Goal: Contribute content

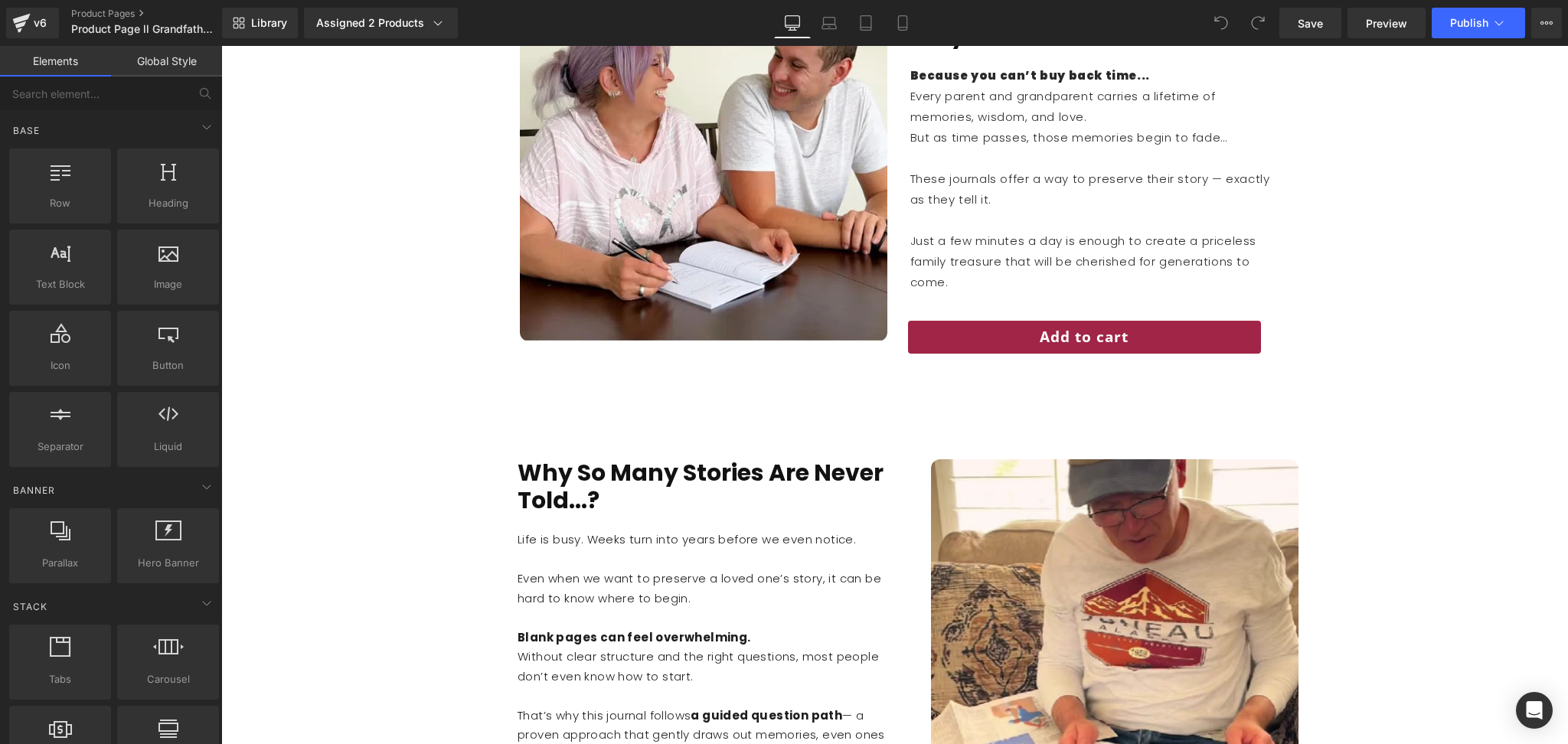
scroll to position [2080, 0]
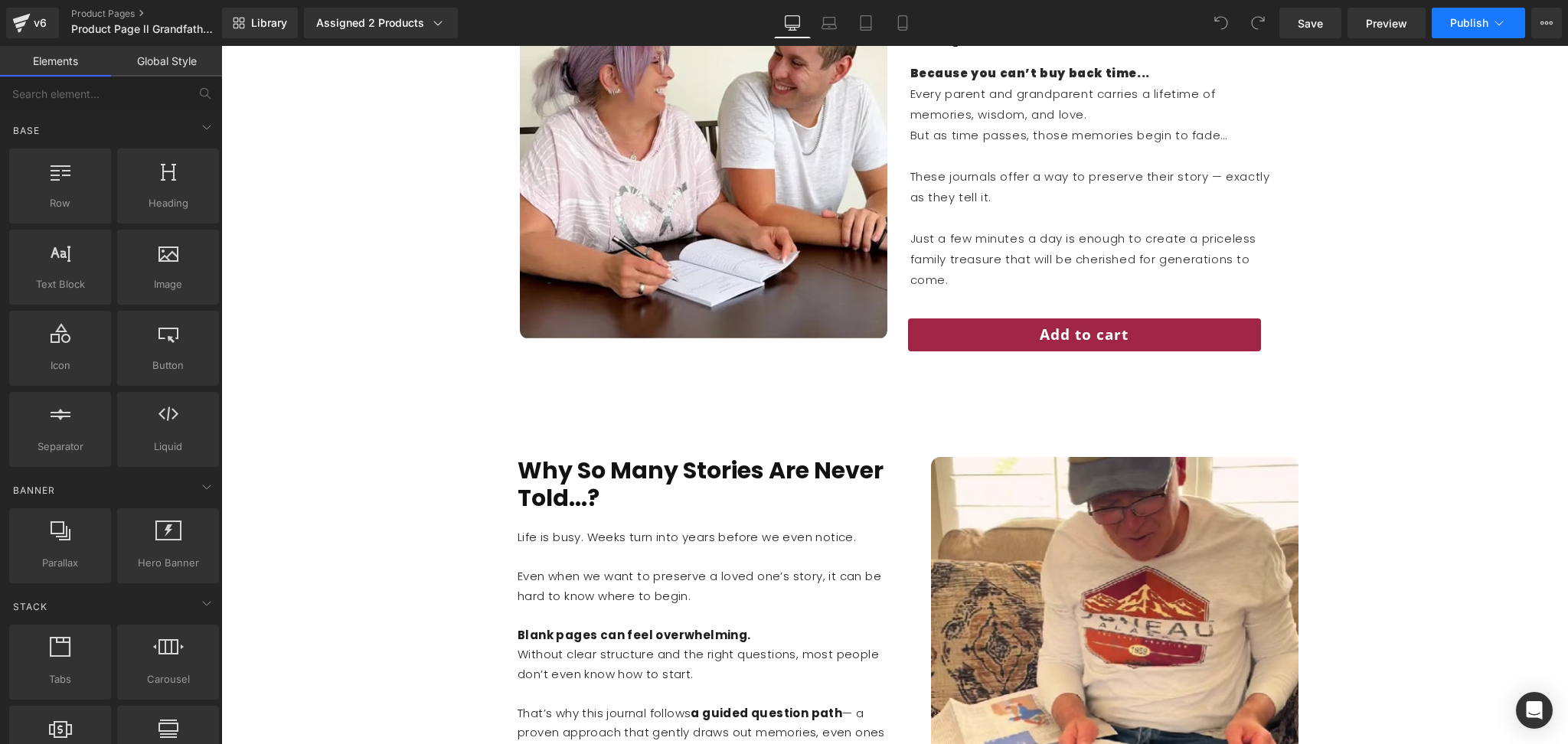
click at [1480, 15] on button "Publish" at bounding box center [1478, 23] width 94 height 31
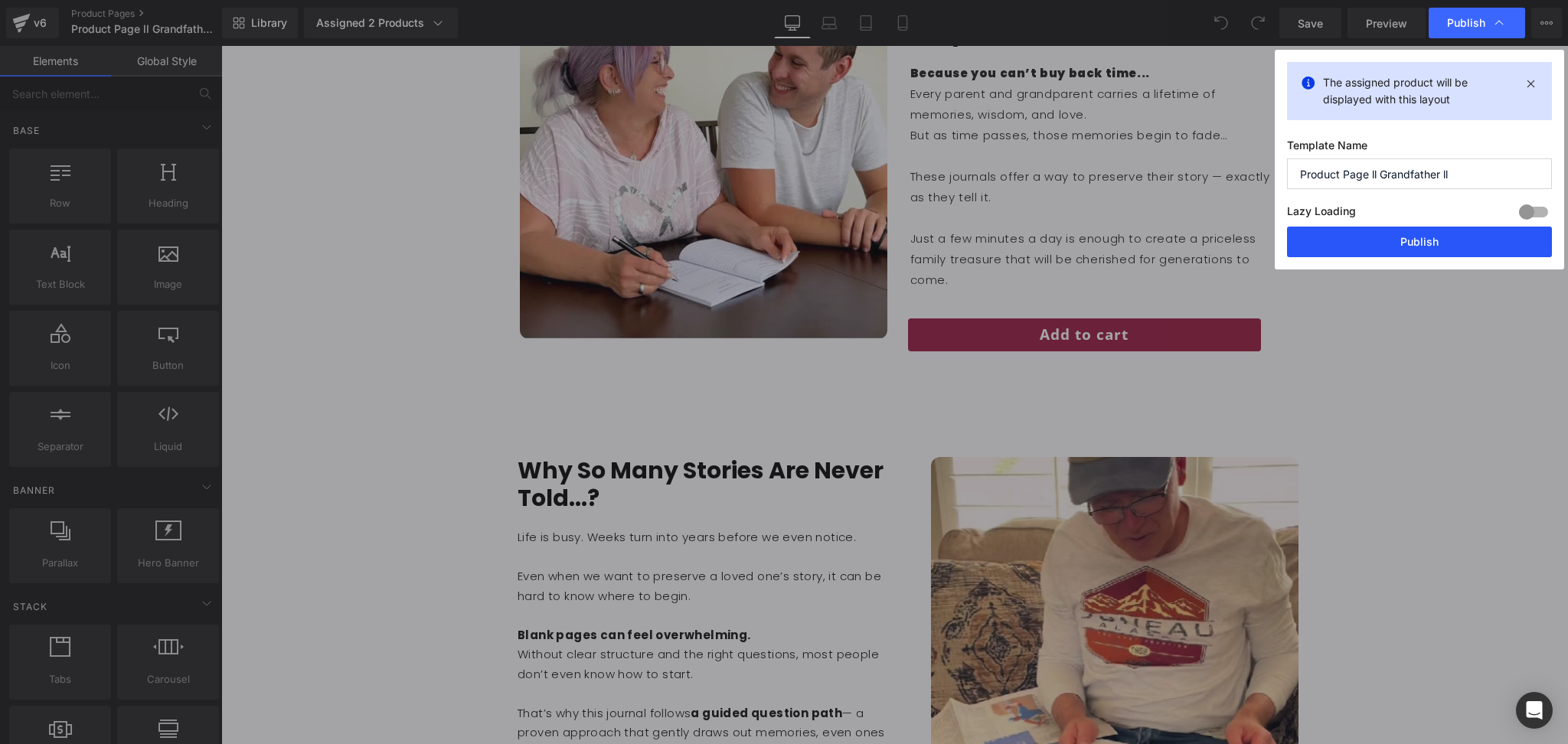
click at [1332, 240] on button "Publish" at bounding box center [1419, 241] width 265 height 31
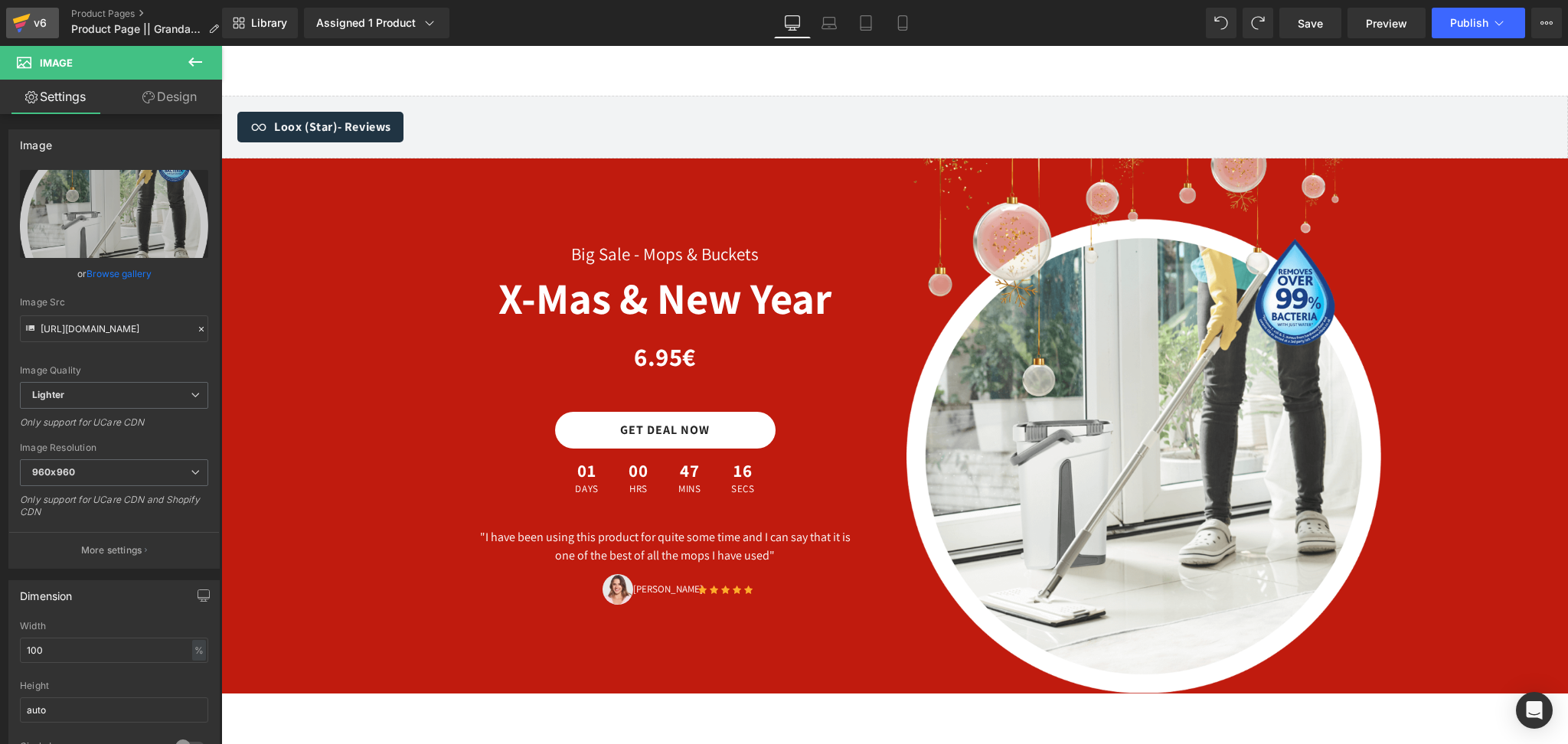
click at [28, 15] on icon at bounding box center [22, 18] width 17 height 10
click at [1322, 22] on span "Save" at bounding box center [1310, 24] width 25 height 16
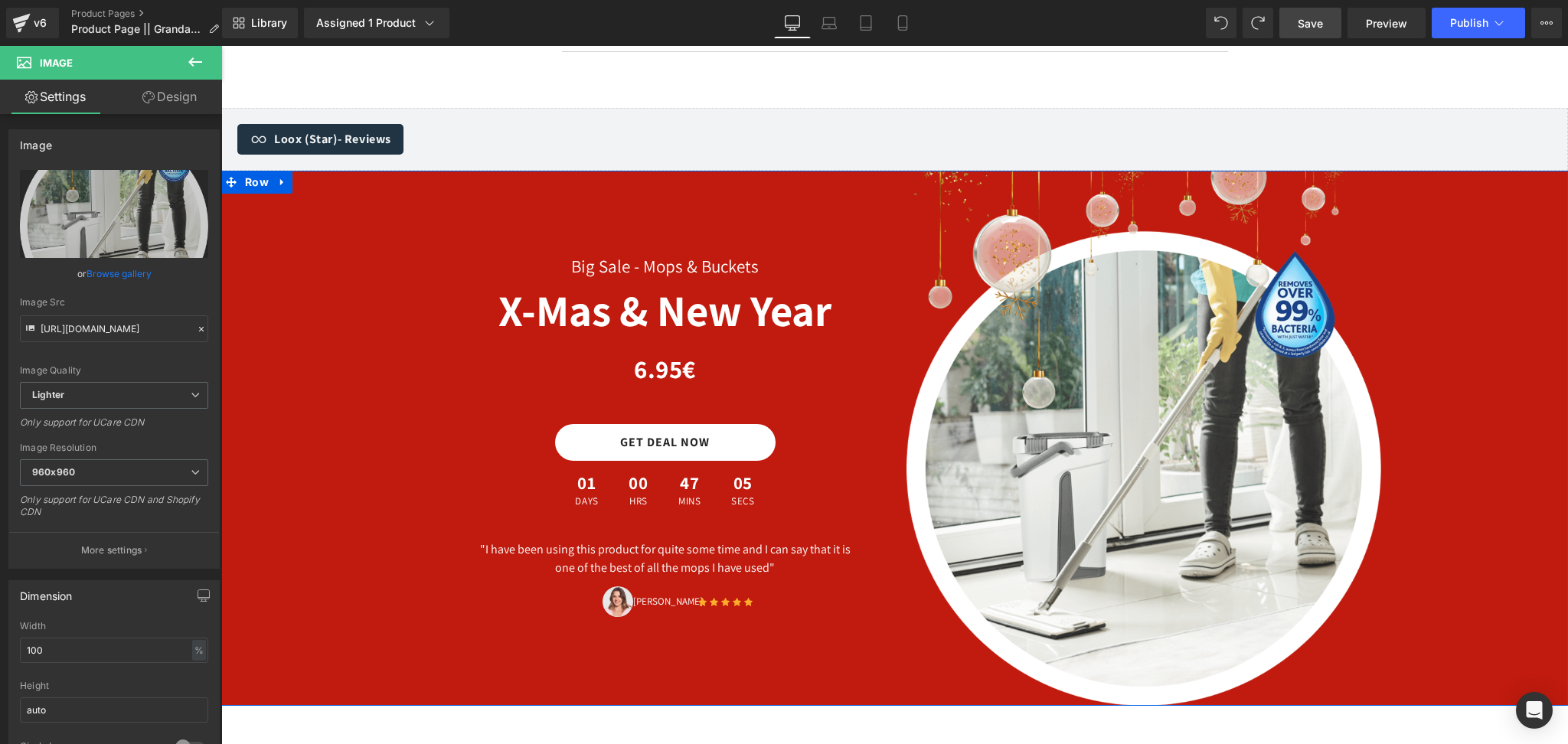
scroll to position [5478, 0]
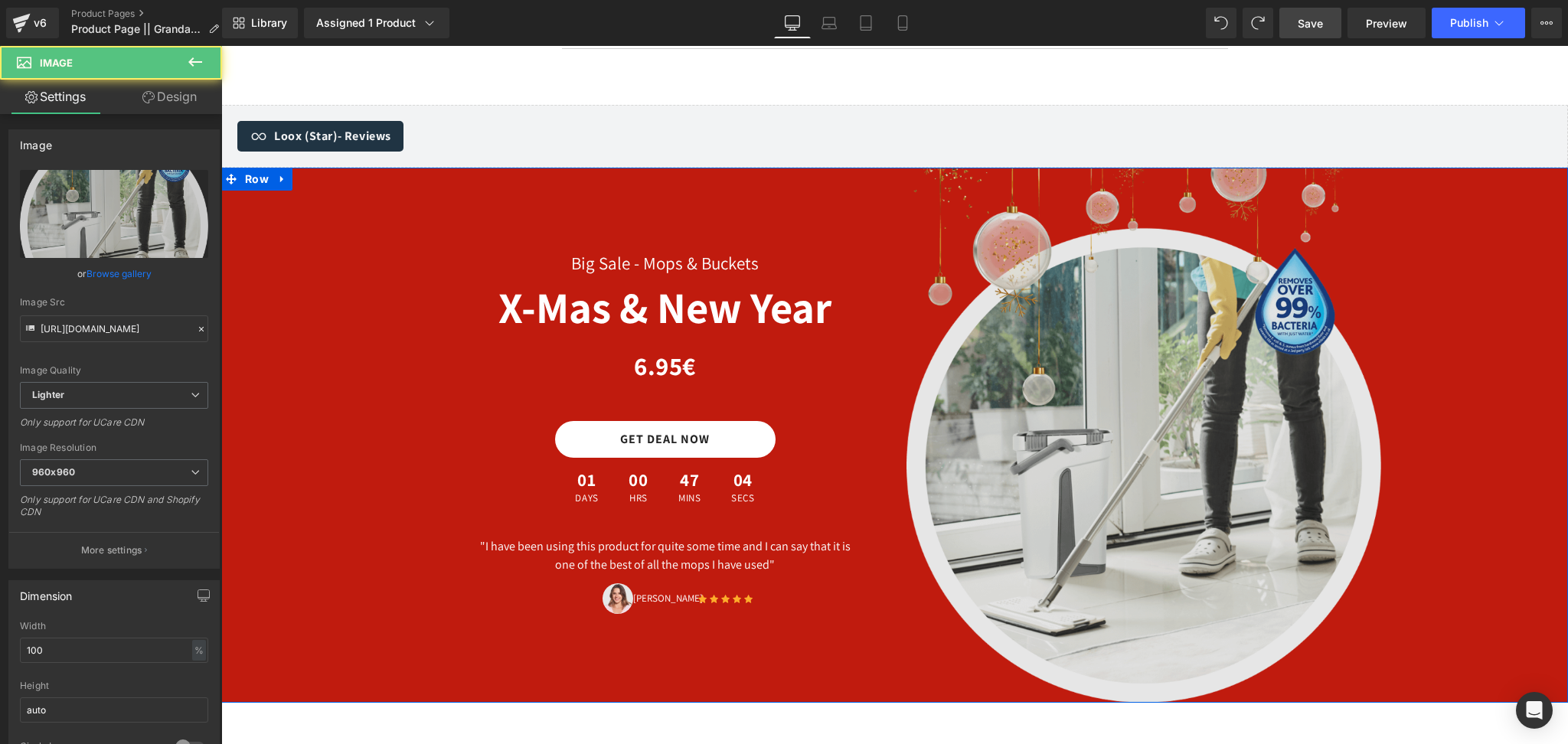
click at [1223, 392] on img at bounding box center [1143, 435] width 475 height 535
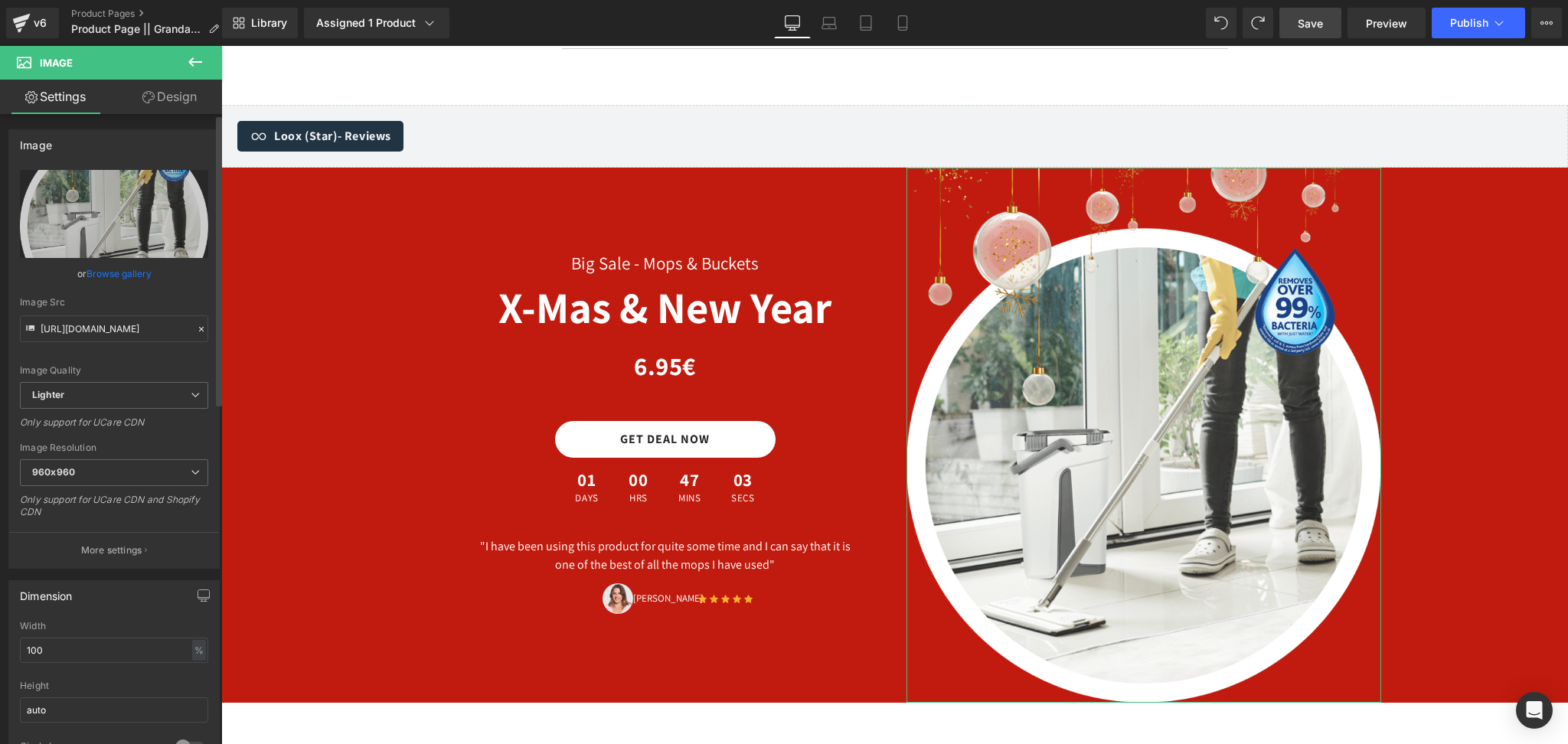
click at [106, 263] on link "Browse gallery" at bounding box center [119, 274] width 65 height 27
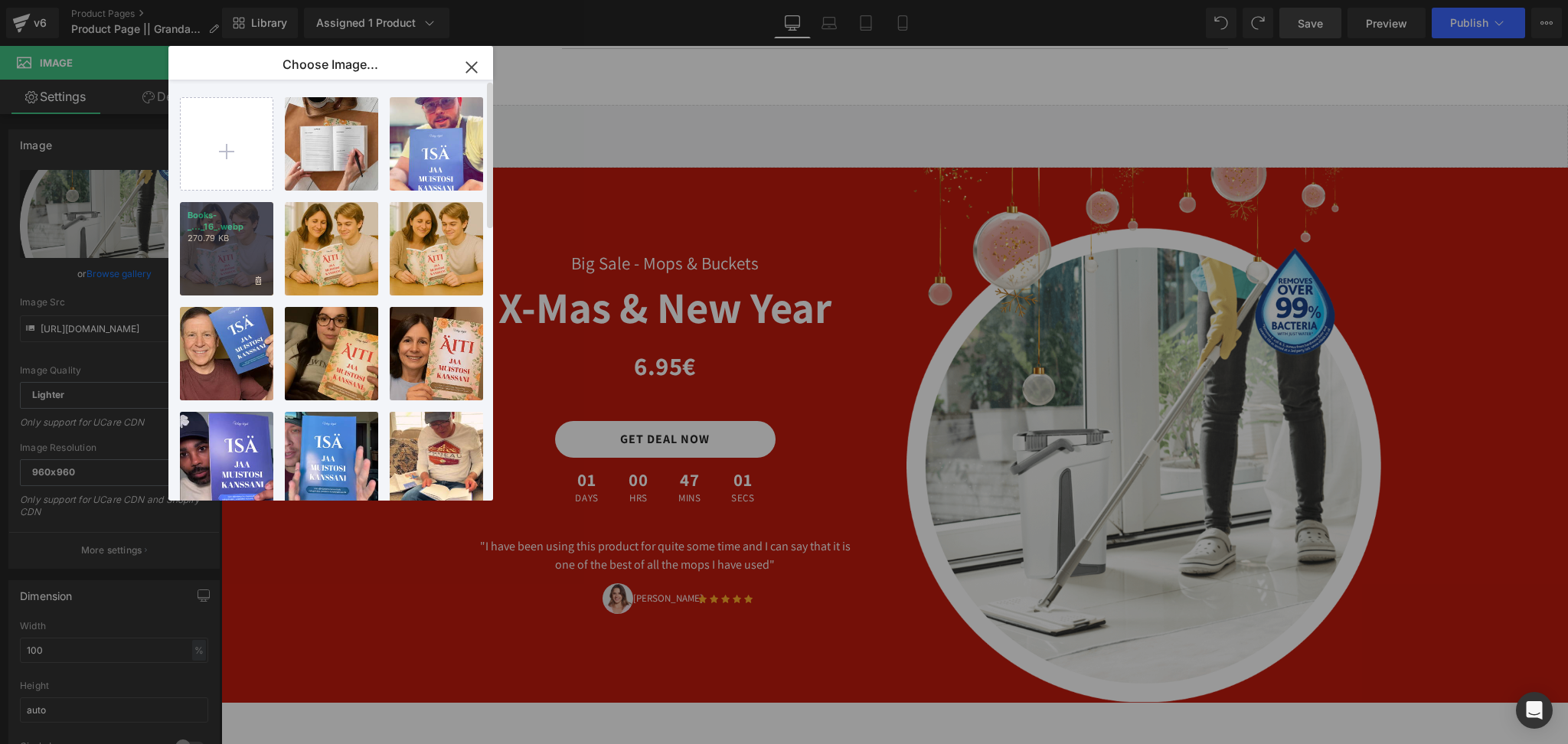
click at [247, 233] on p "270.79 KB" at bounding box center [226, 238] width 78 height 11
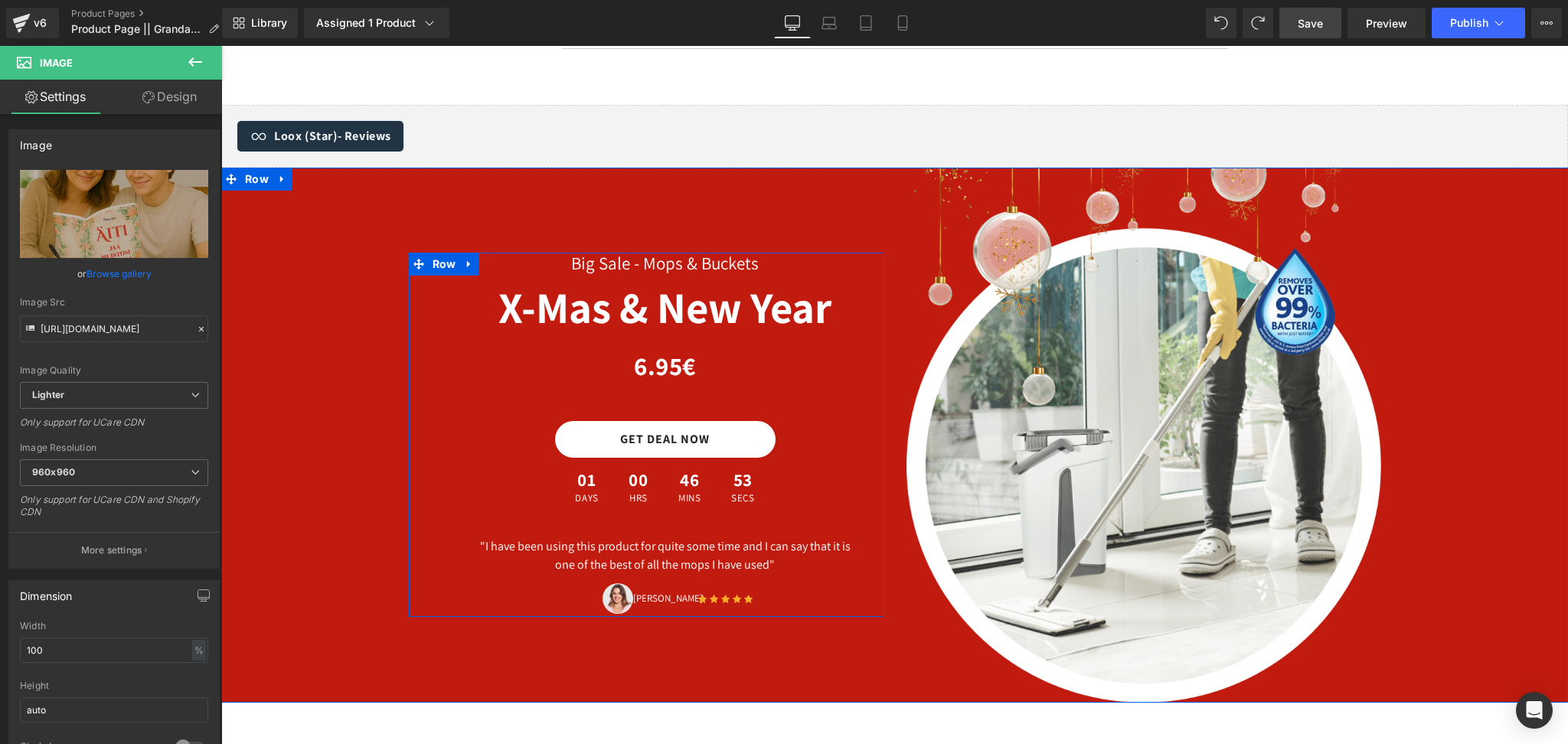
type input "https://ucarecdn.com/742359e5-b45e-4fe1-a01c-3c56294a4c43/-/format/auto/-/previ…"
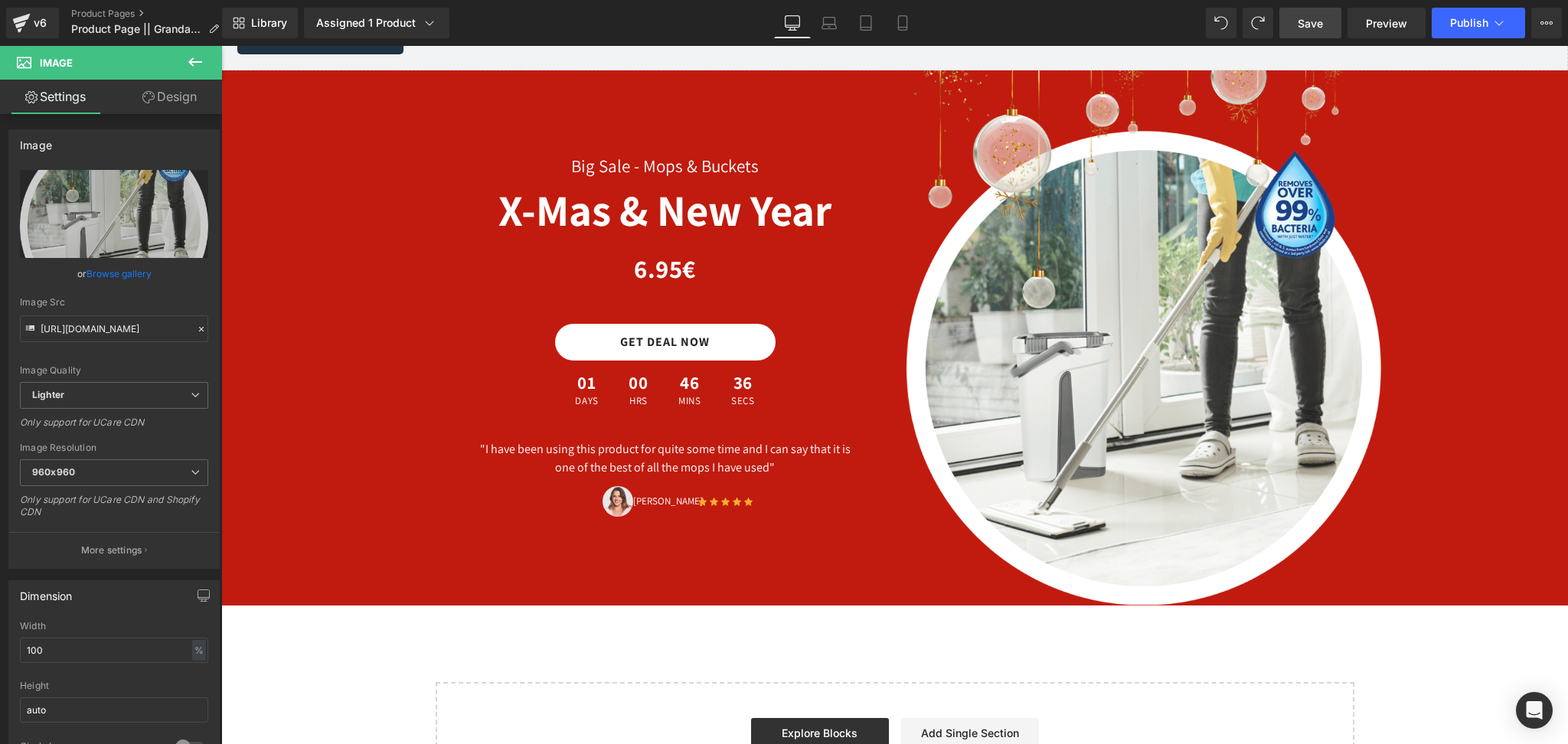
scroll to position [5576, 0]
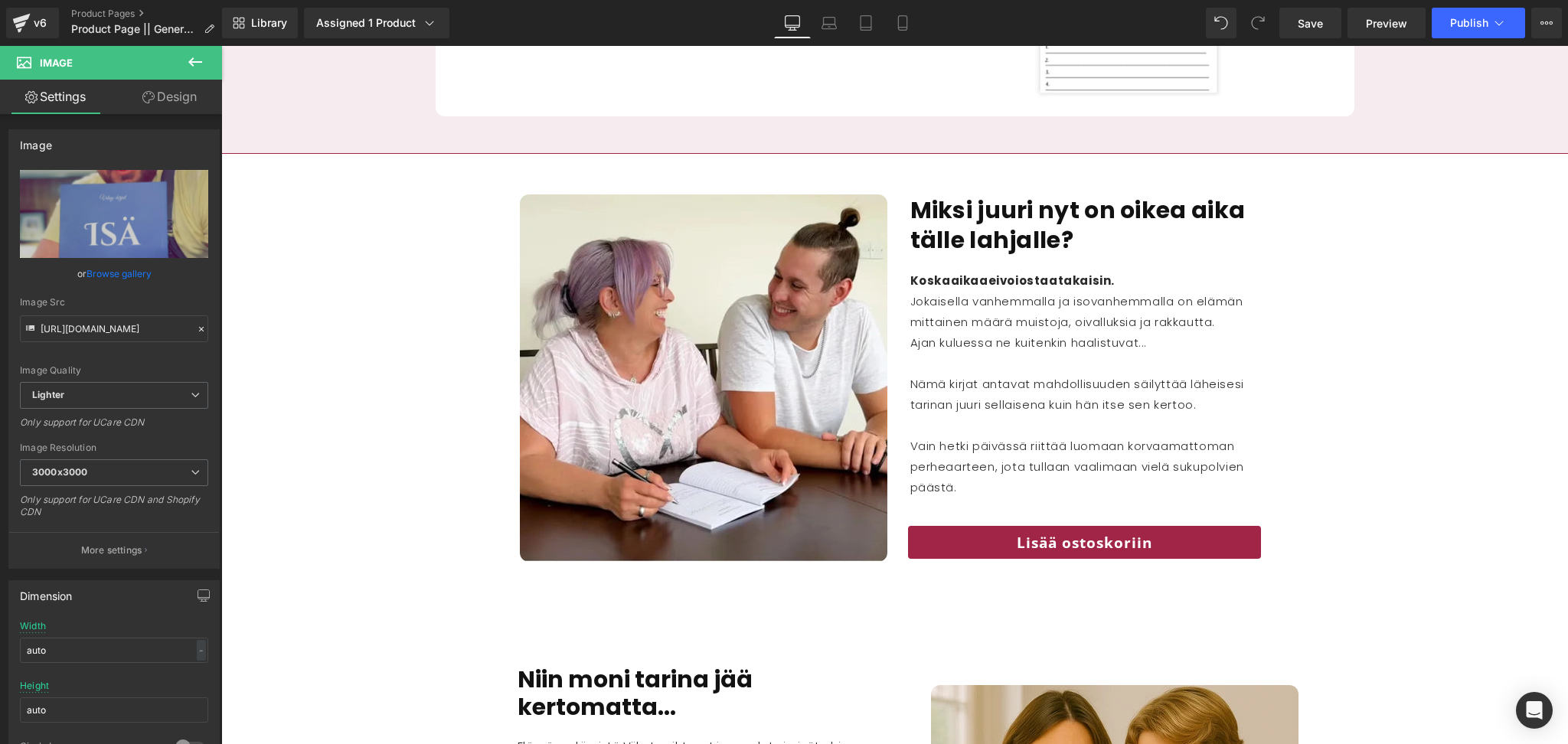
scroll to position [1905, 0]
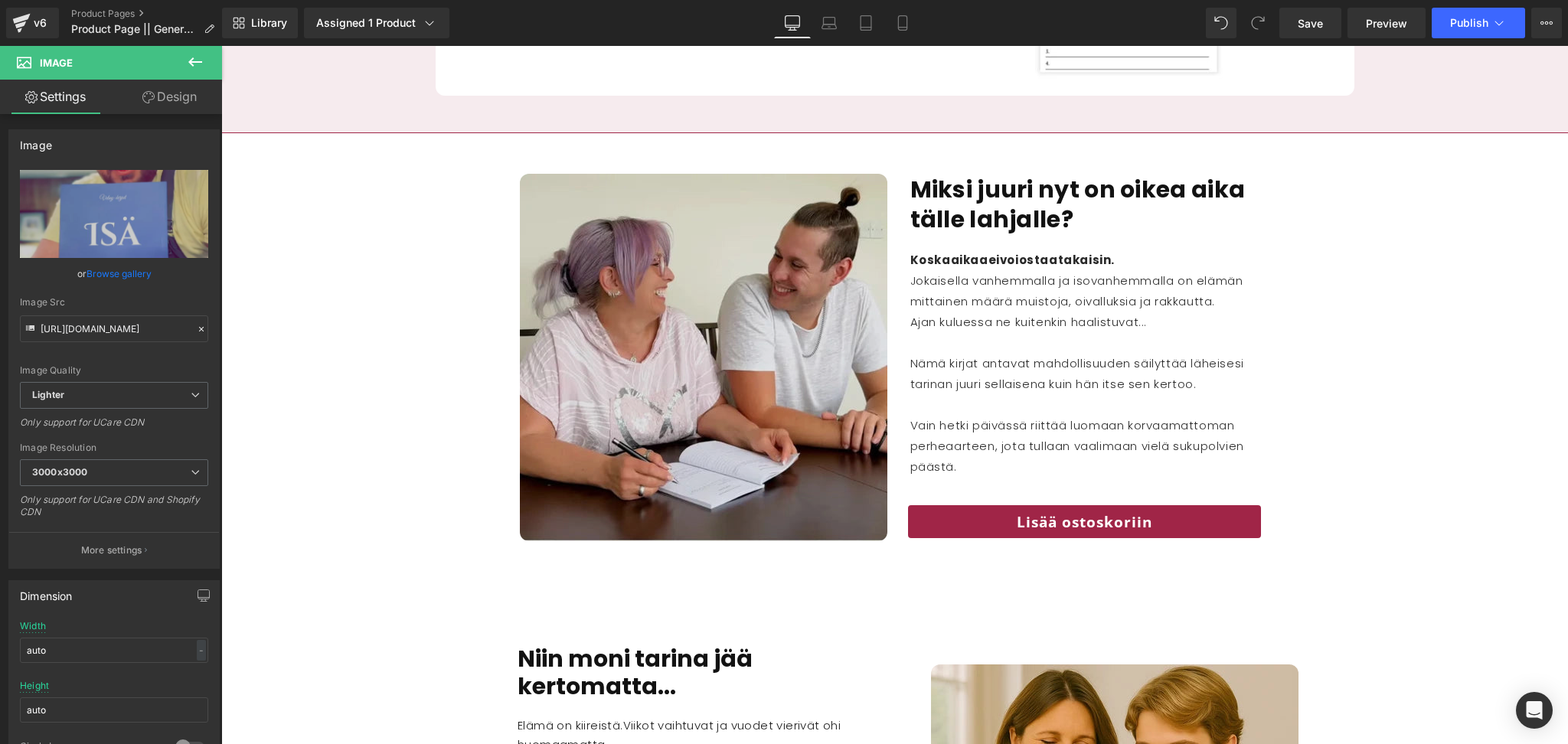
click at [706, 312] on img at bounding box center [704, 358] width 367 height 367
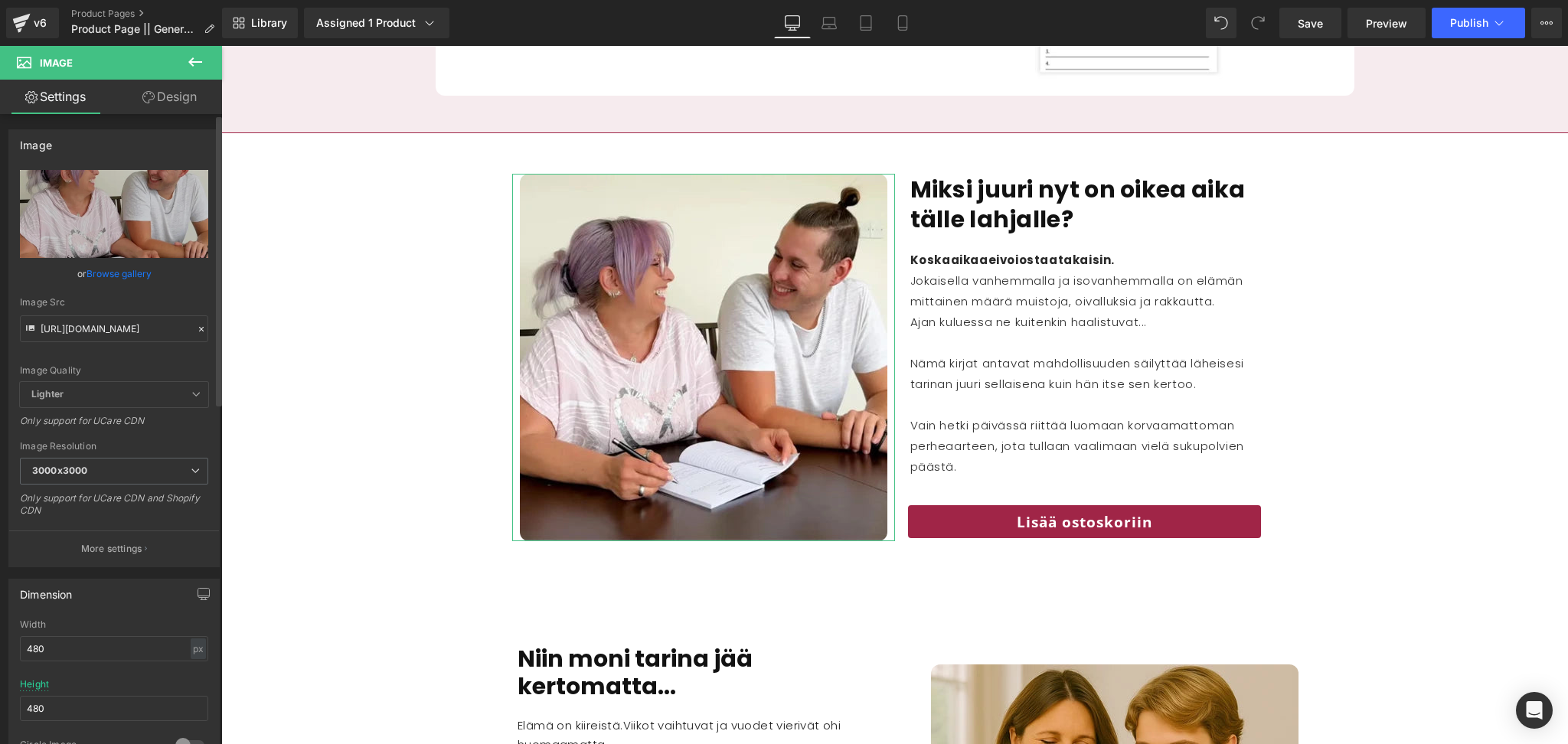
click at [120, 274] on link "Browse gallery" at bounding box center [119, 274] width 65 height 27
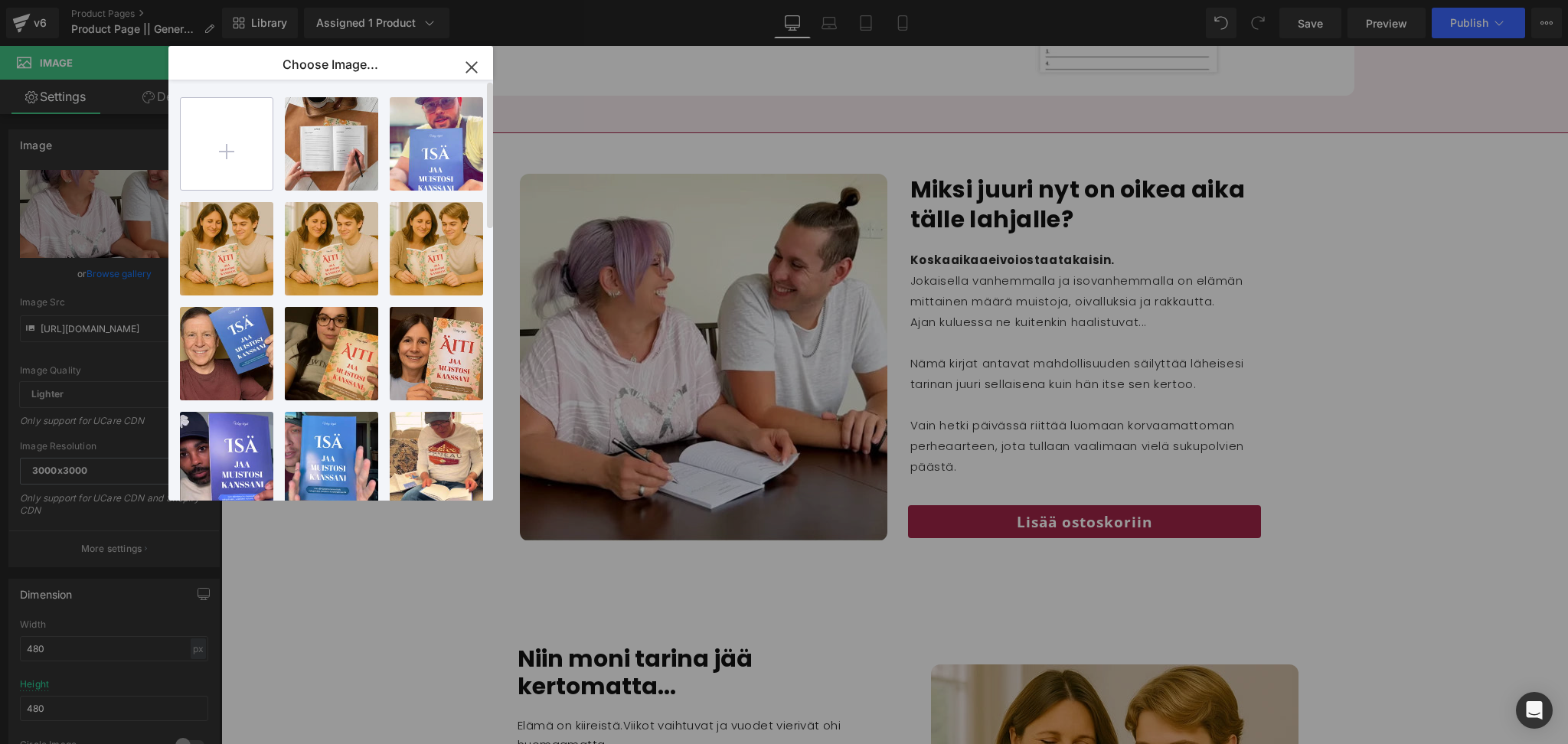
click at [244, 162] on input "file" at bounding box center [226, 143] width 92 height 92
type input "C:\fakepath\Carousel (2).gif"
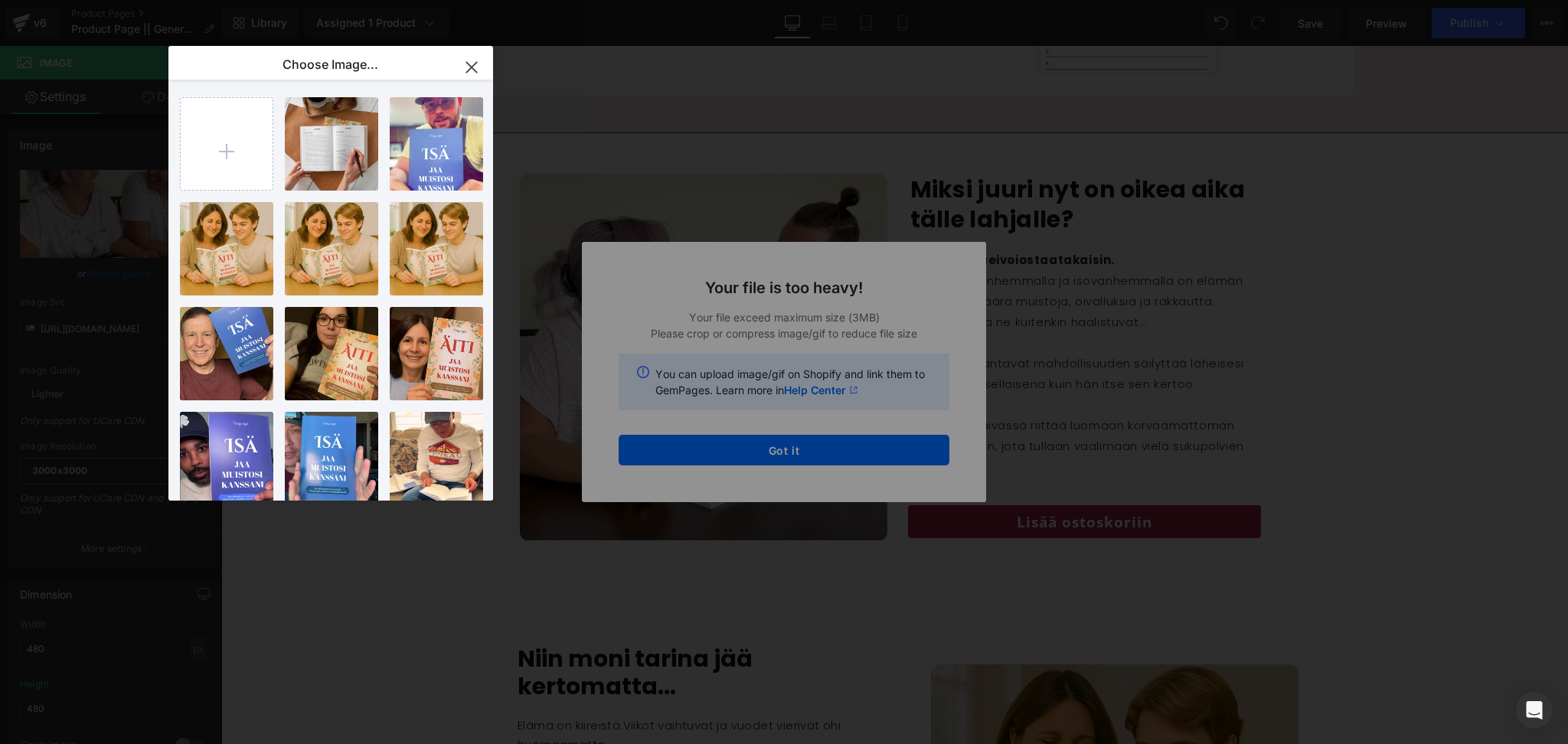
click at [775, 0] on div "Text Color Highlight Color #333333 Choose Image... Back to Library Insert 38_30…" at bounding box center [784, 0] width 1568 height 0
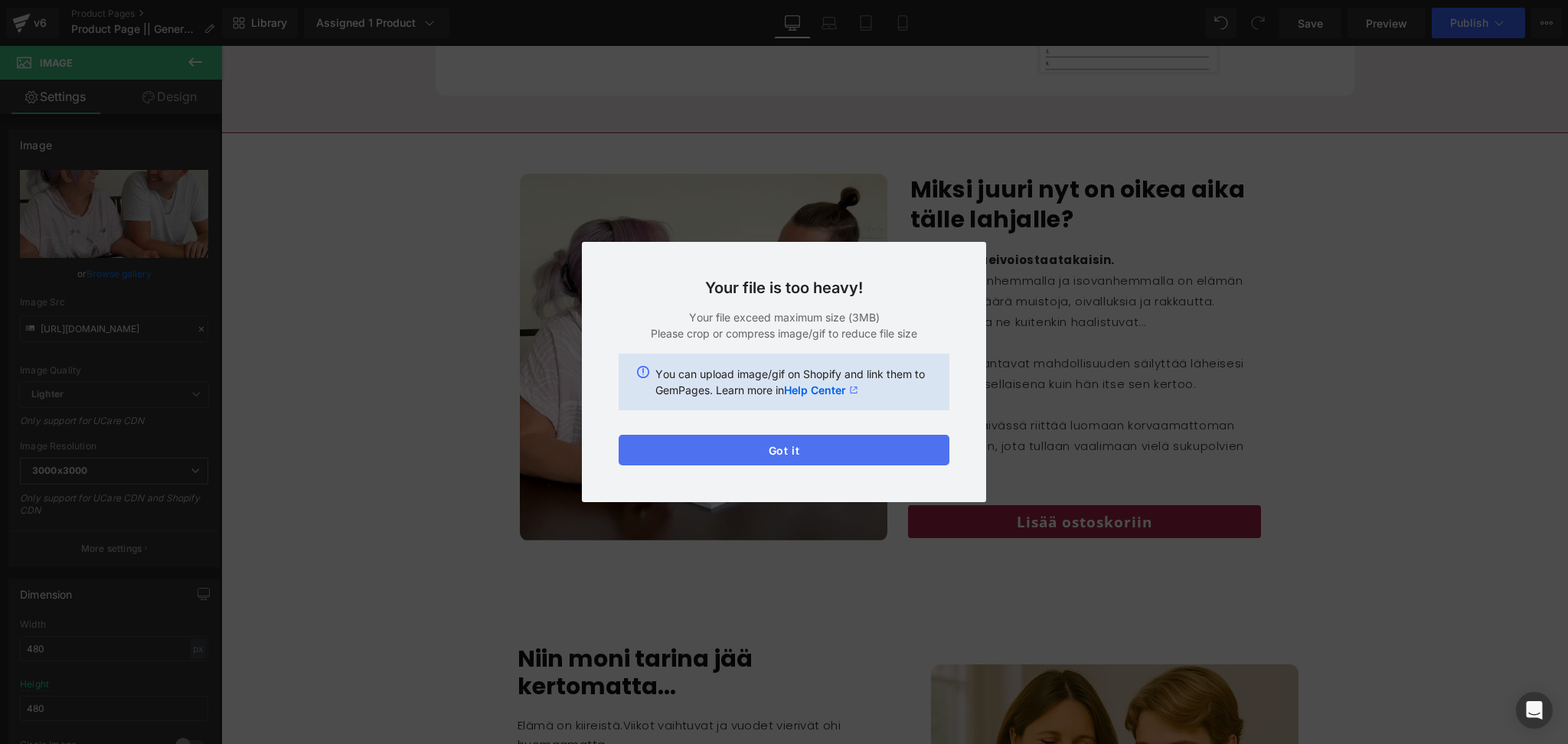
click at [775, 456] on button "Got it" at bounding box center [784, 450] width 330 height 31
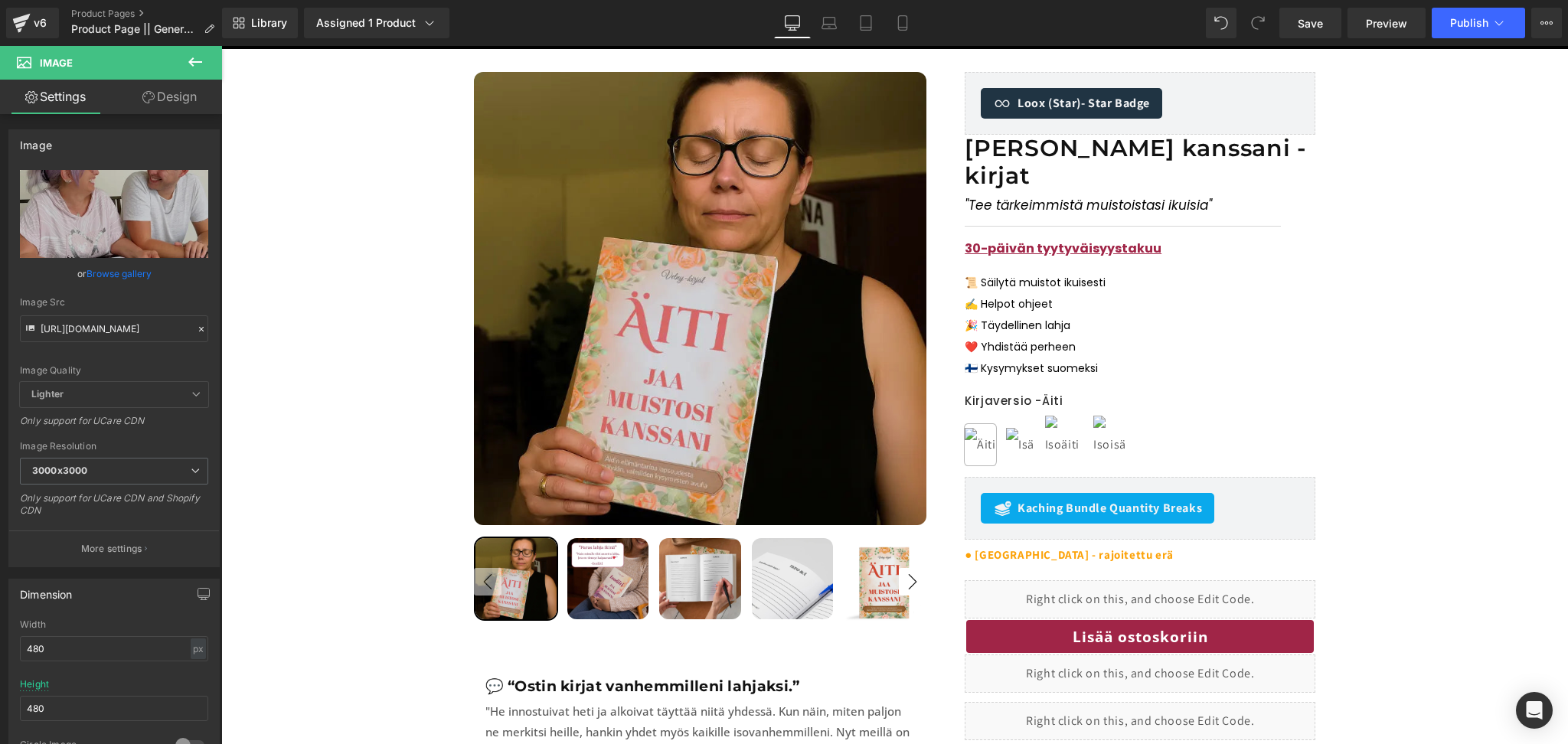
scroll to position [186, 0]
